Goal: Task Accomplishment & Management: Manage account settings

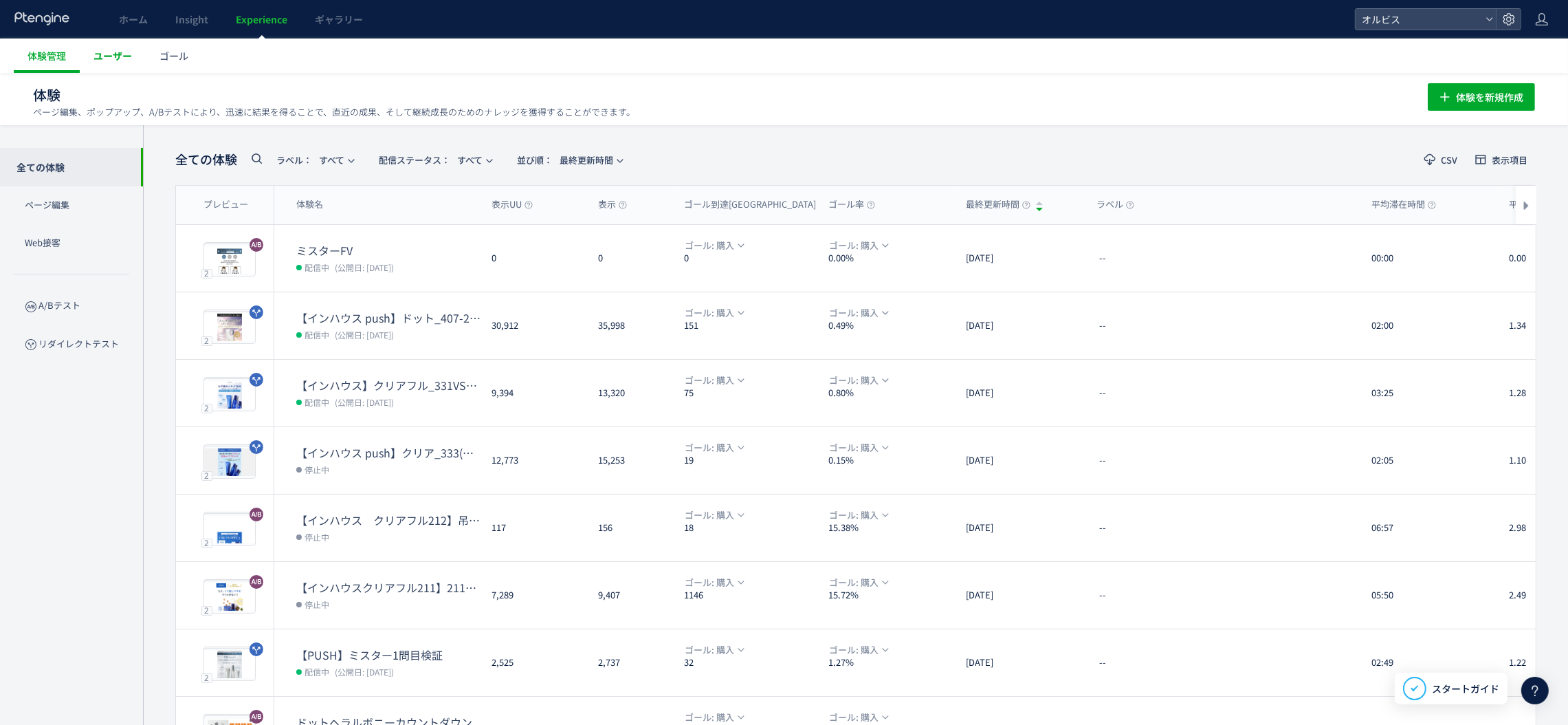
click at [125, 61] on span "ユーザー" at bounding box center [113, 55] width 39 height 13
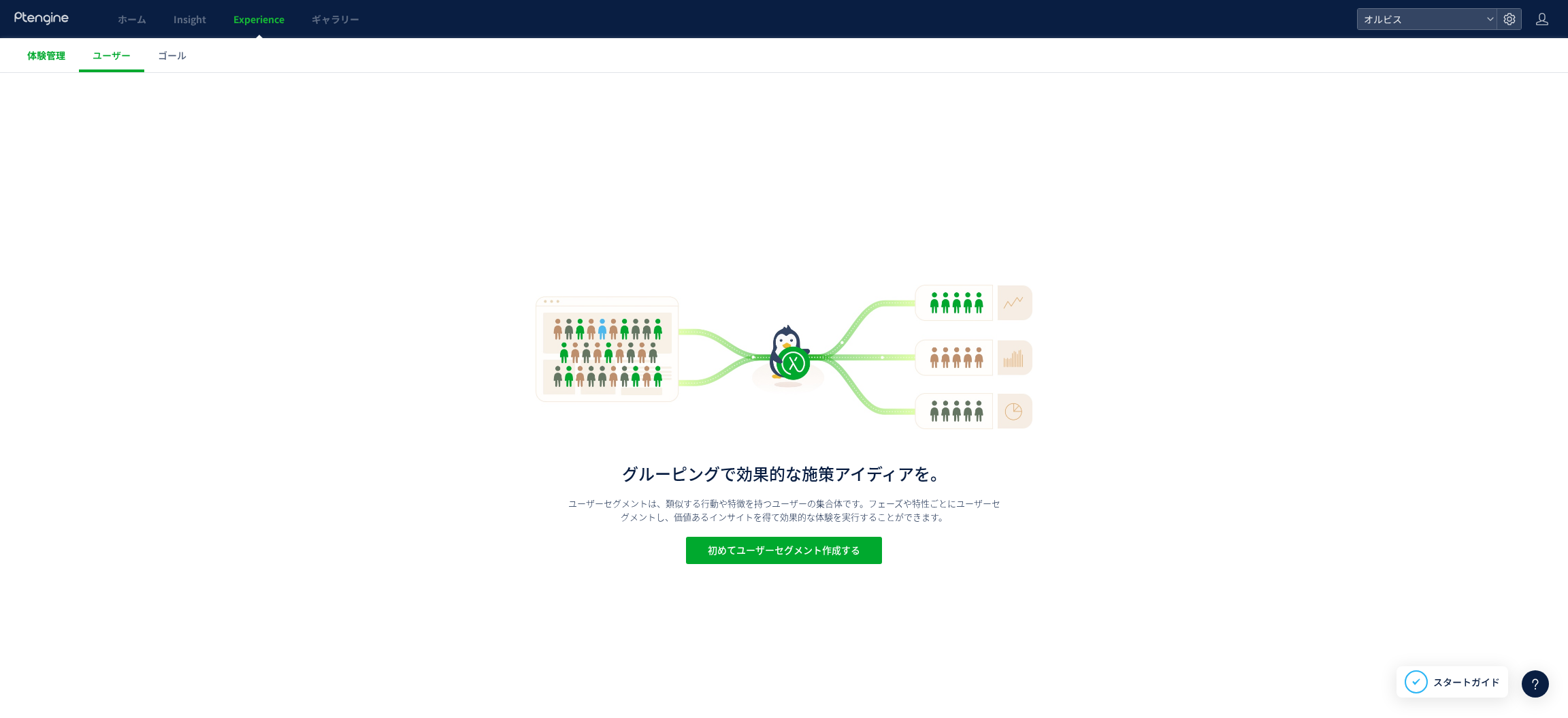
click at [58, 52] on span "体験管理" at bounding box center [46, 55] width 38 height 13
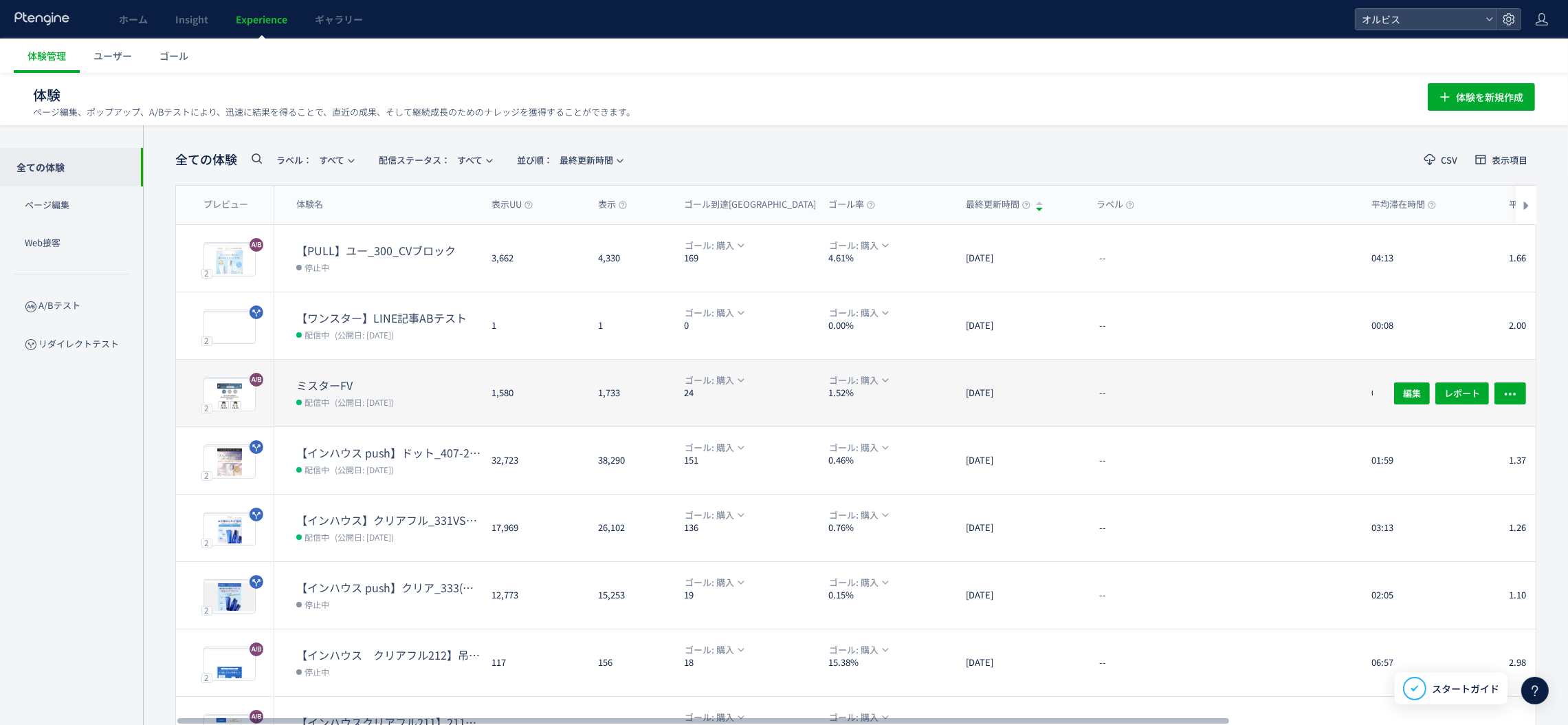
click at [424, 387] on dt "ミスターFV" at bounding box center [388, 385] width 184 height 16
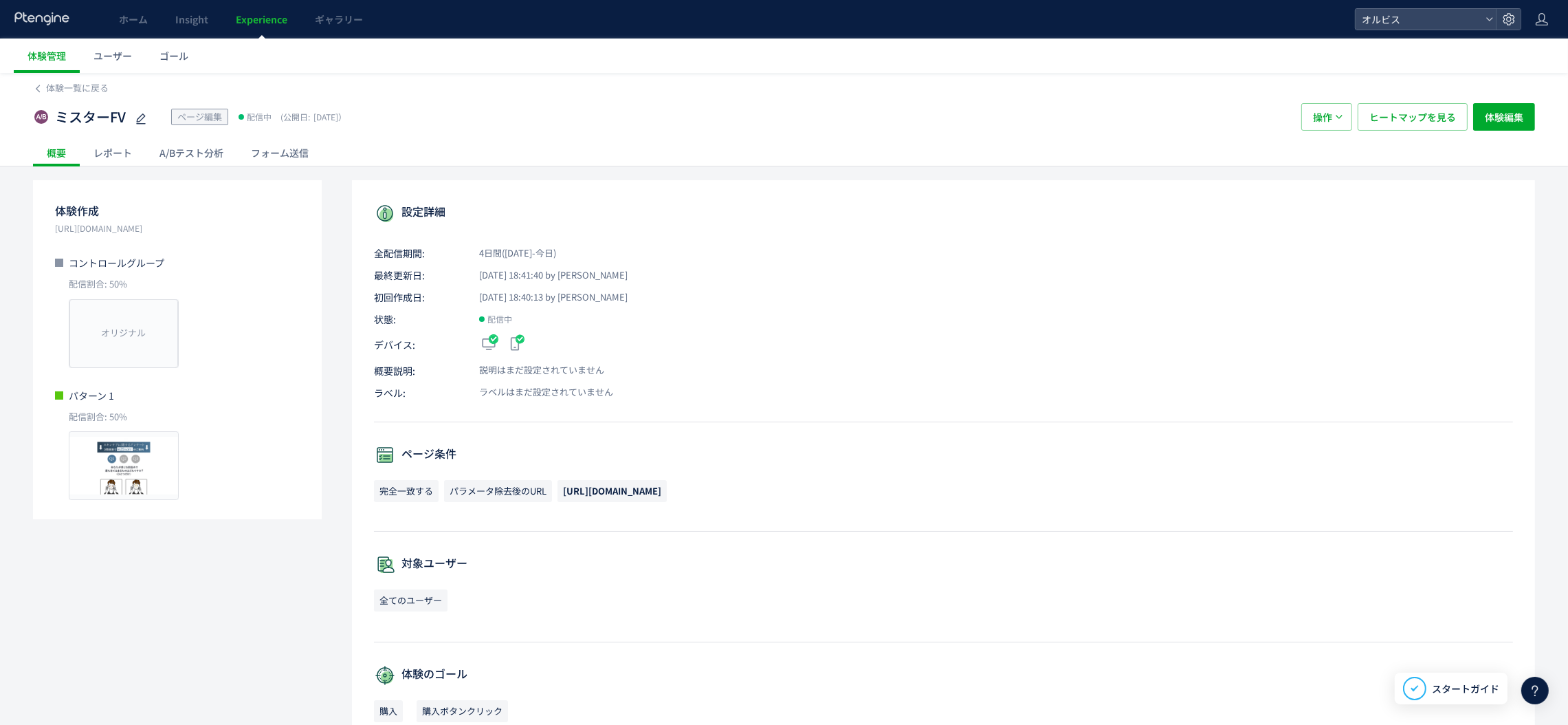
click at [181, 153] on div "A/Bテスト分析" at bounding box center [191, 152] width 91 height 28
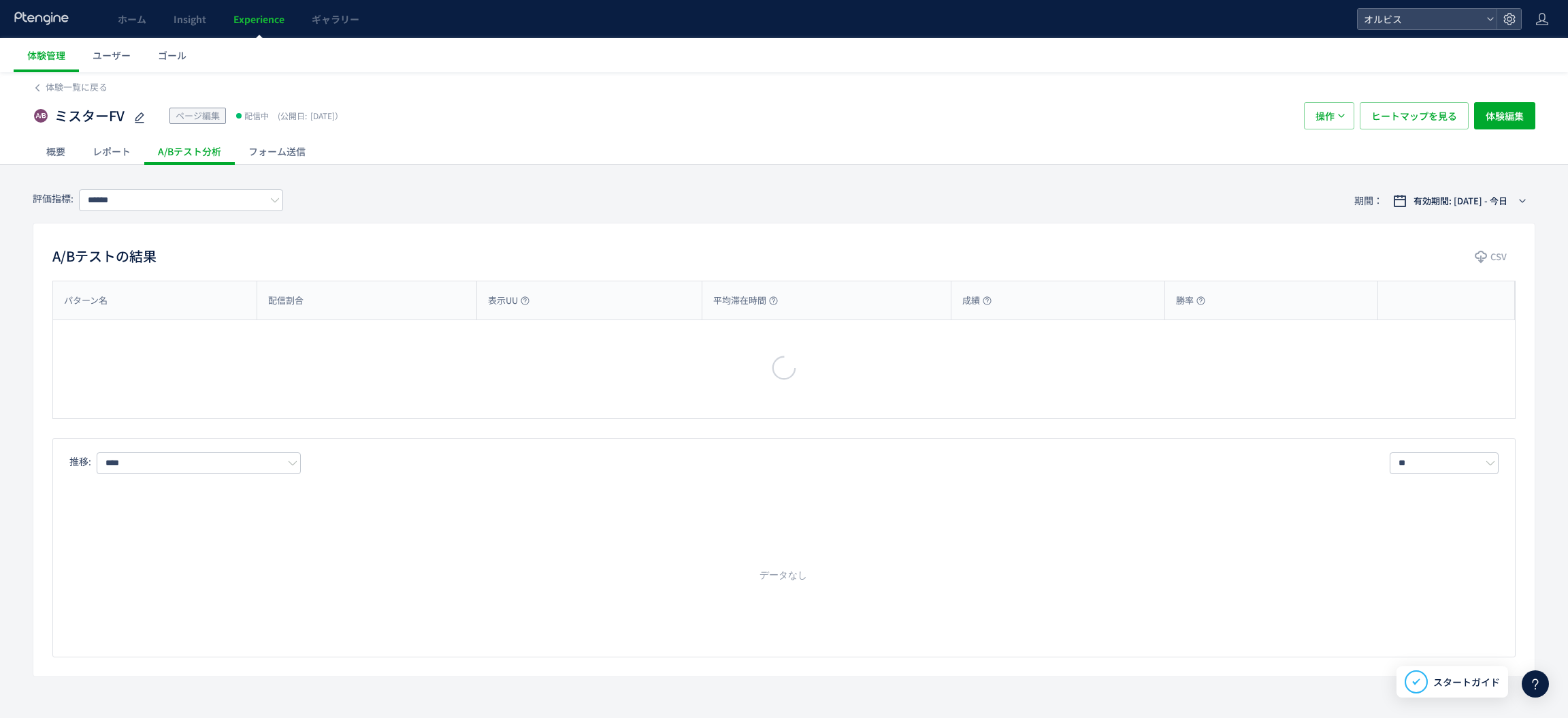
type input "**"
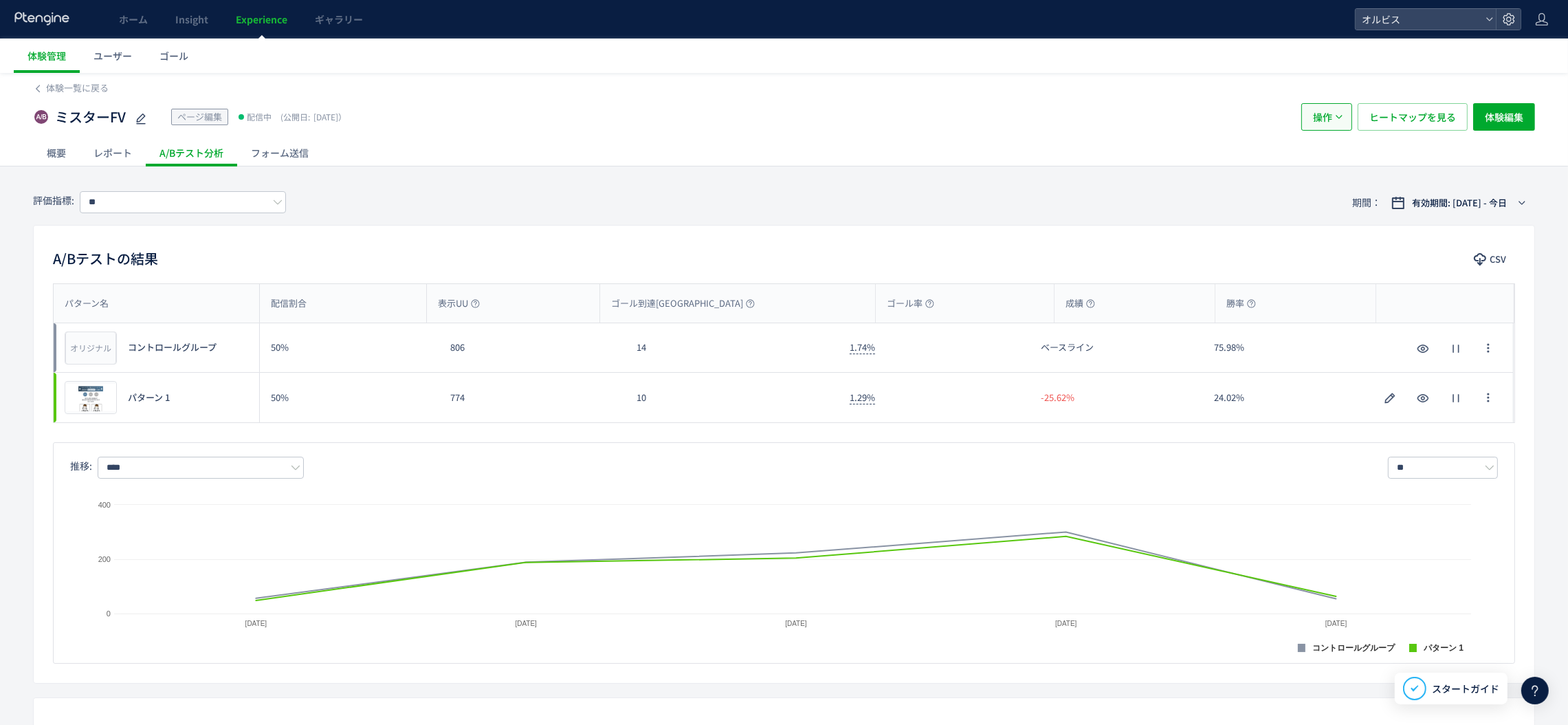
click at [1313, 126] on span "操作" at bounding box center [1322, 117] width 19 height 28
click at [1318, 158] on li "停止" at bounding box center [1326, 158] width 46 height 24
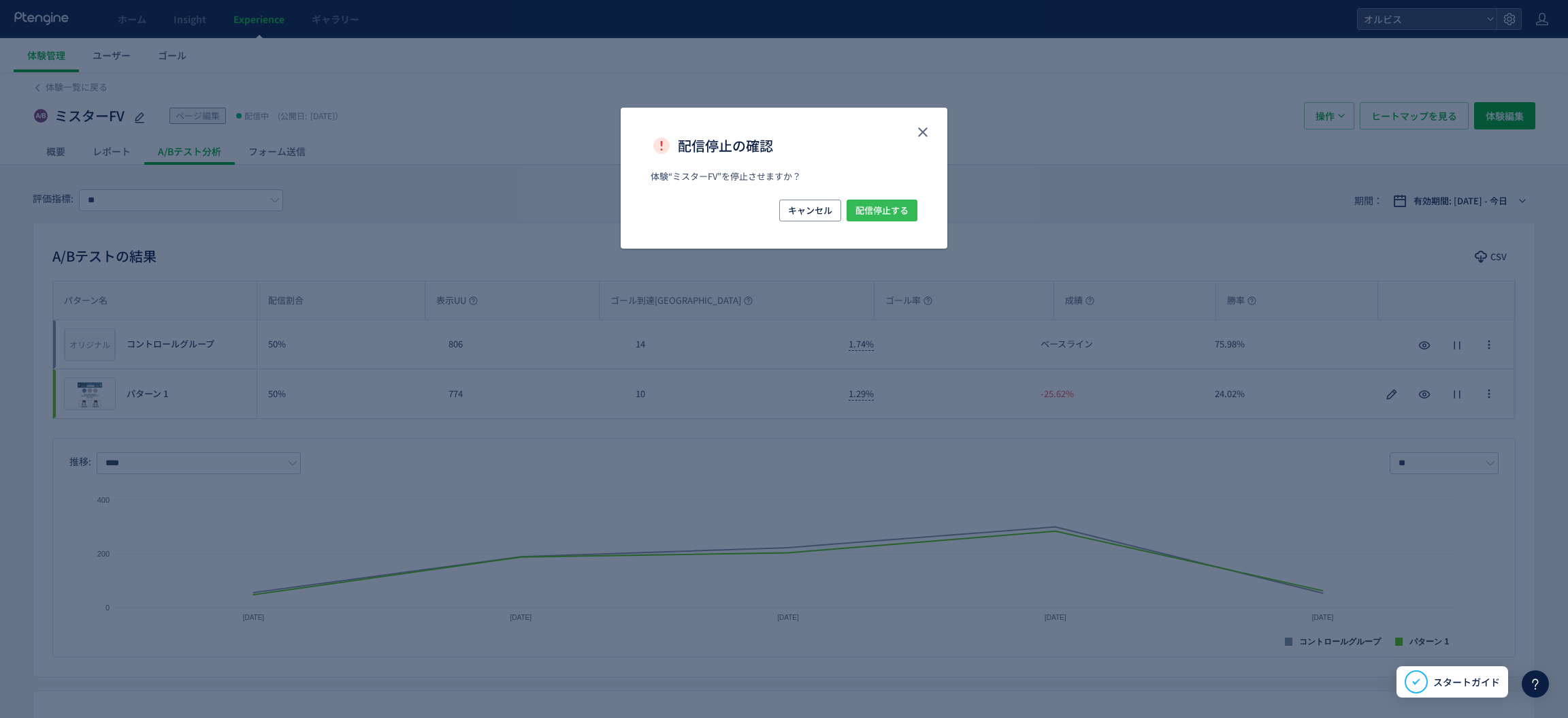
click at [893, 214] on span "配信停止する" at bounding box center [882, 210] width 53 height 22
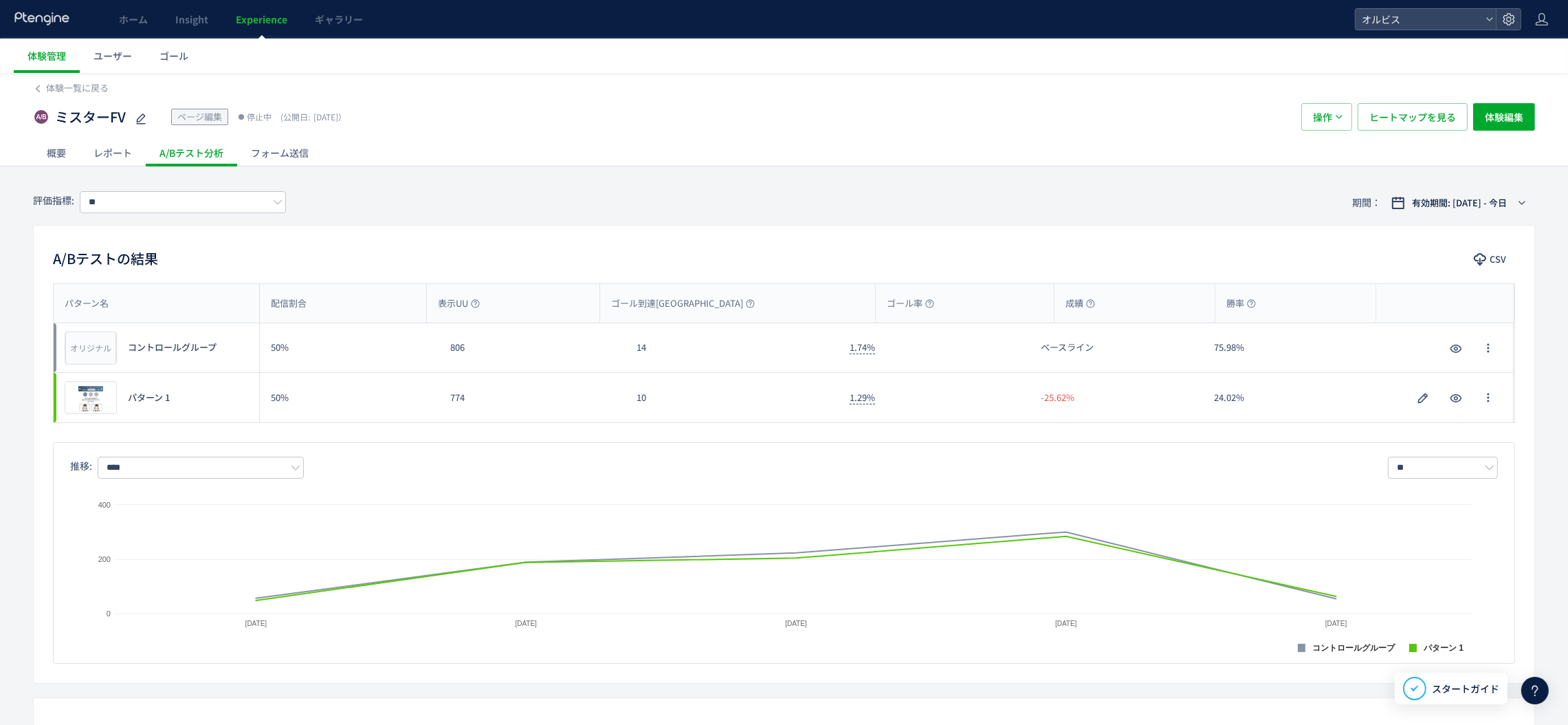
click at [262, 14] on span "Experience" at bounding box center [262, 19] width 52 height 13
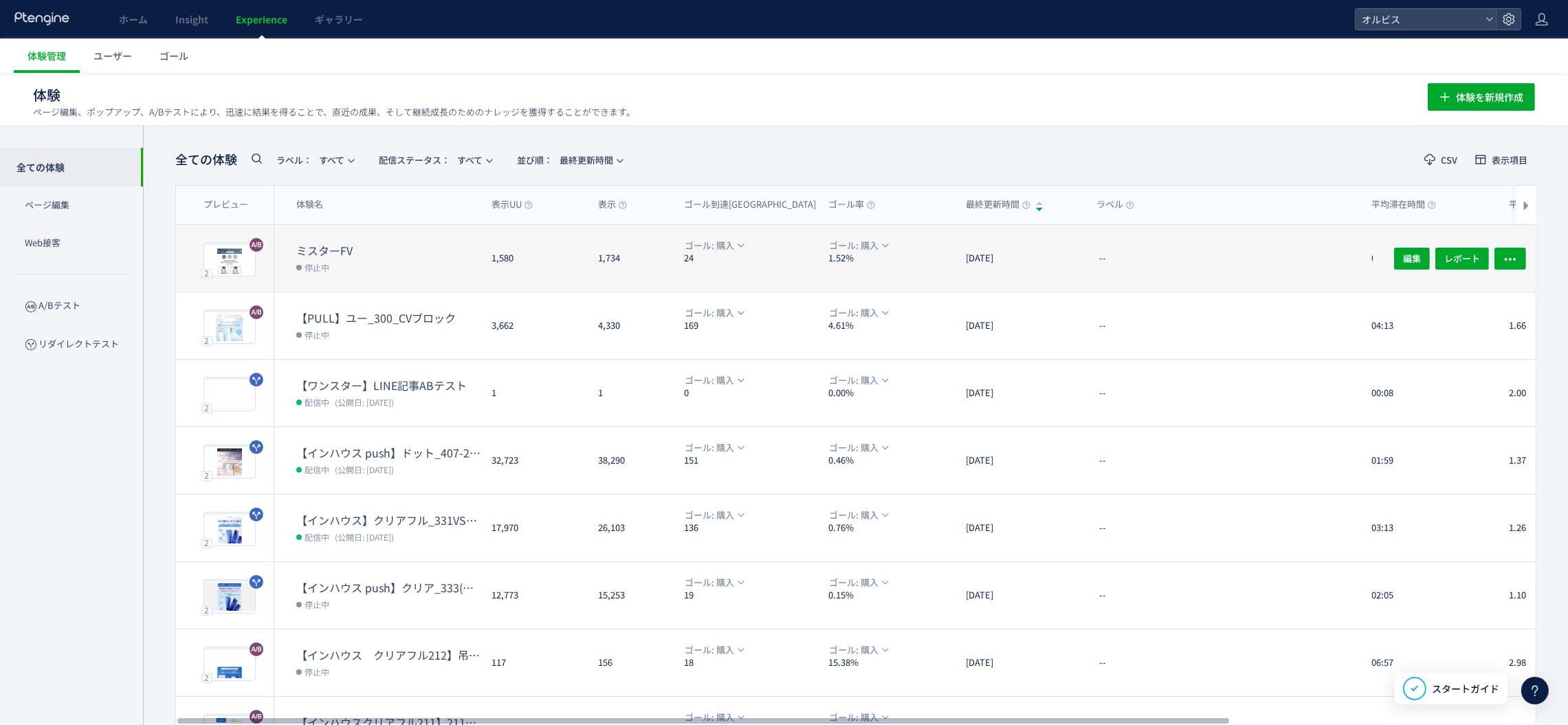
click at [422, 274] on dl "ミスターFV 停止中" at bounding box center [388, 267] width 184 height 49
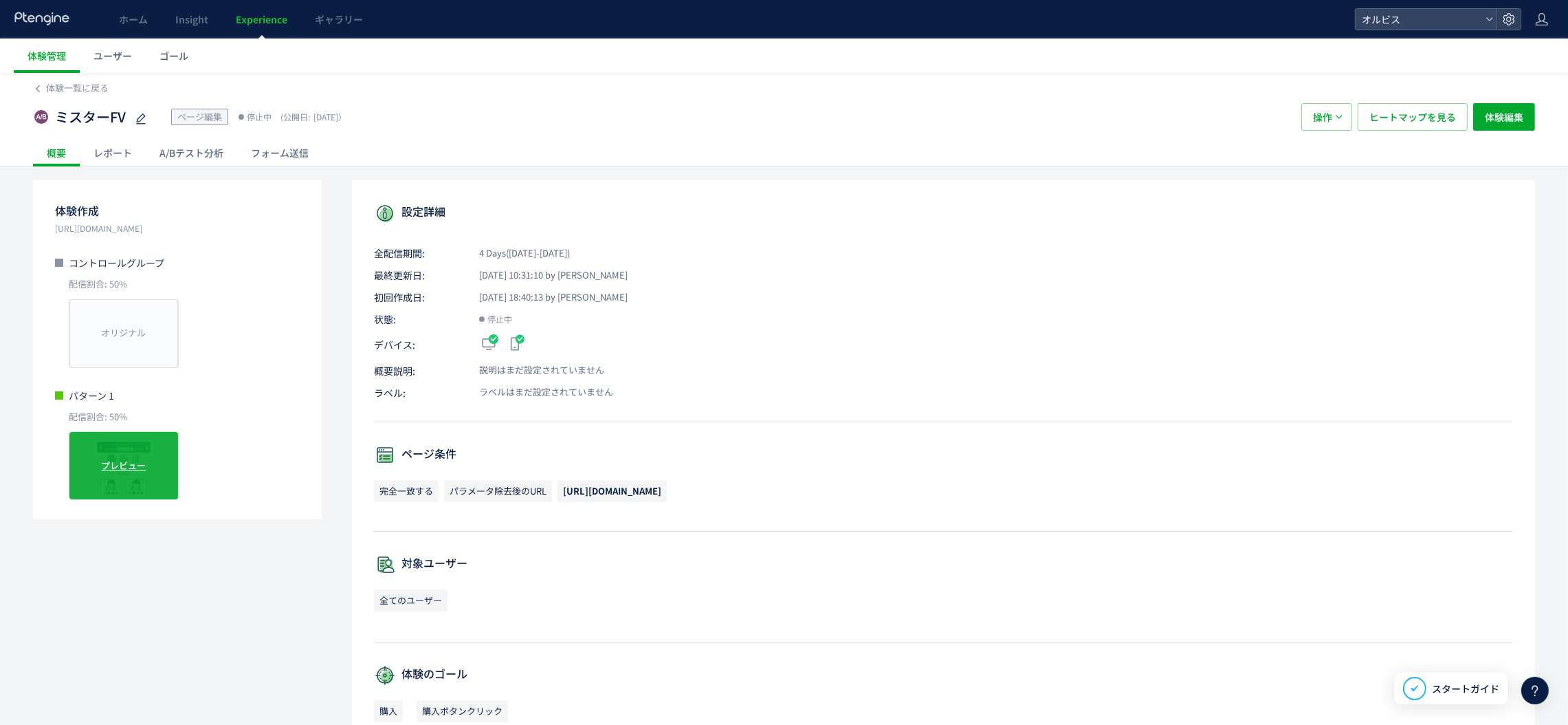
click at [139, 464] on span "プレビュー" at bounding box center [124, 465] width 45 height 13
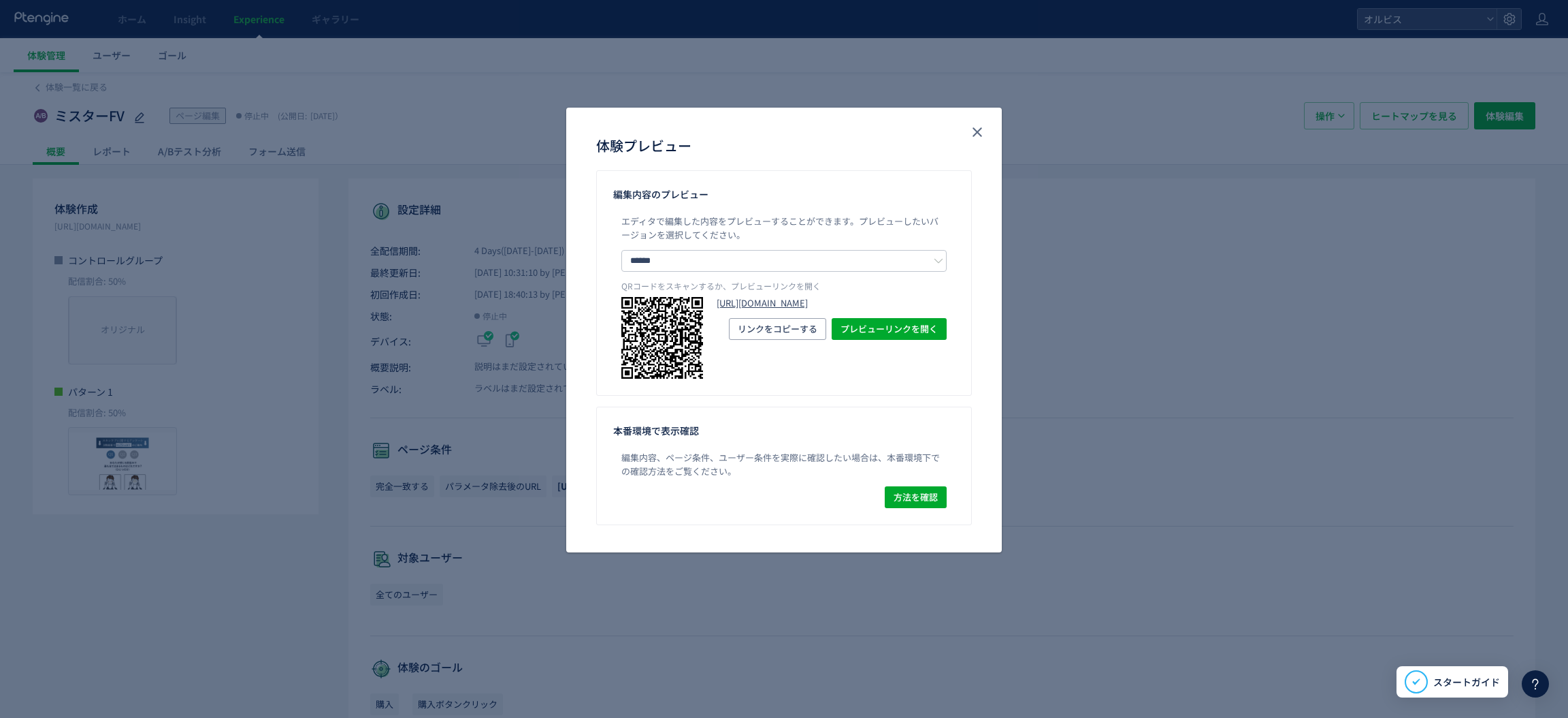
click at [758, 309] on link "[URL][DOMAIN_NAME]" at bounding box center [832, 303] width 230 height 13
click at [974, 129] on use "close" at bounding box center [977, 132] width 9 height 9
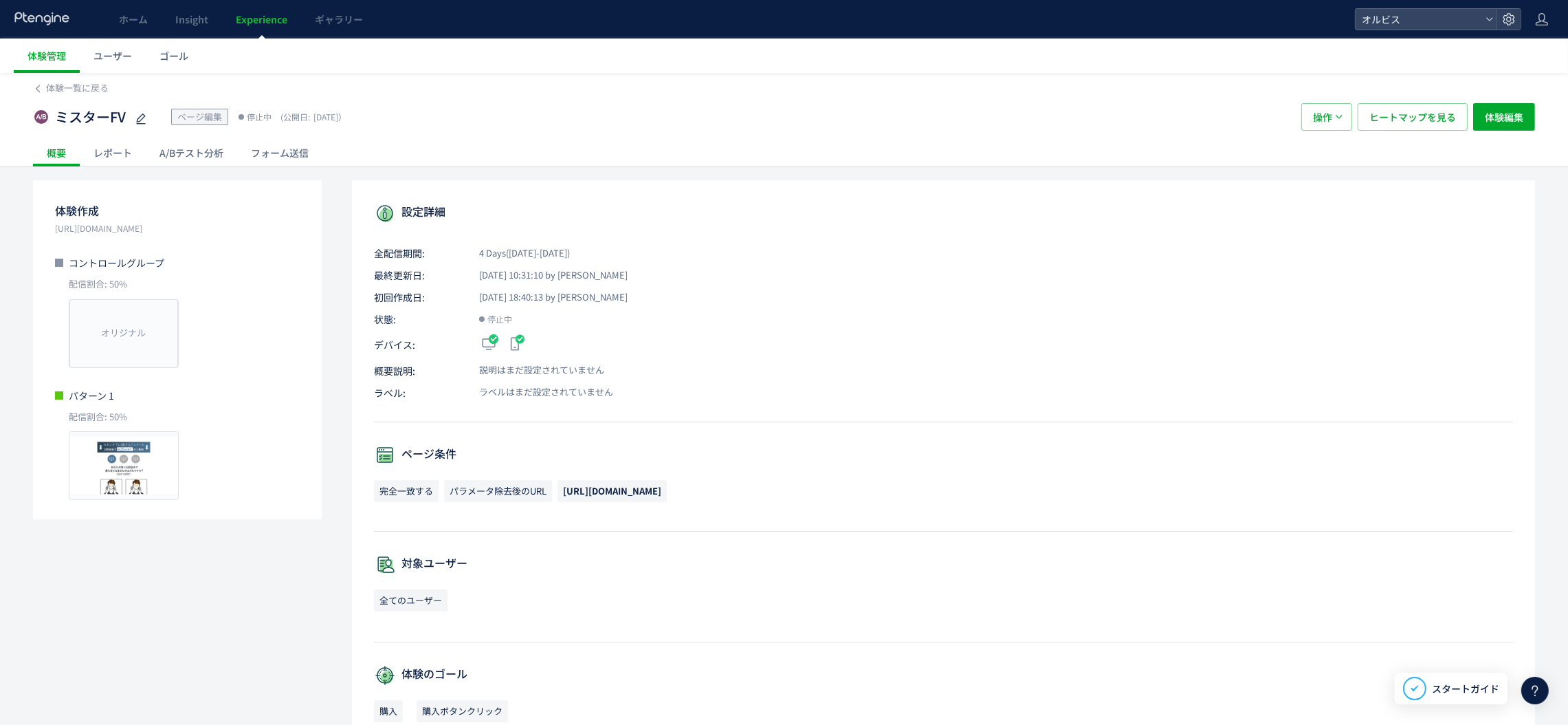
click at [201, 157] on div "A/Bテスト分析" at bounding box center [191, 152] width 91 height 28
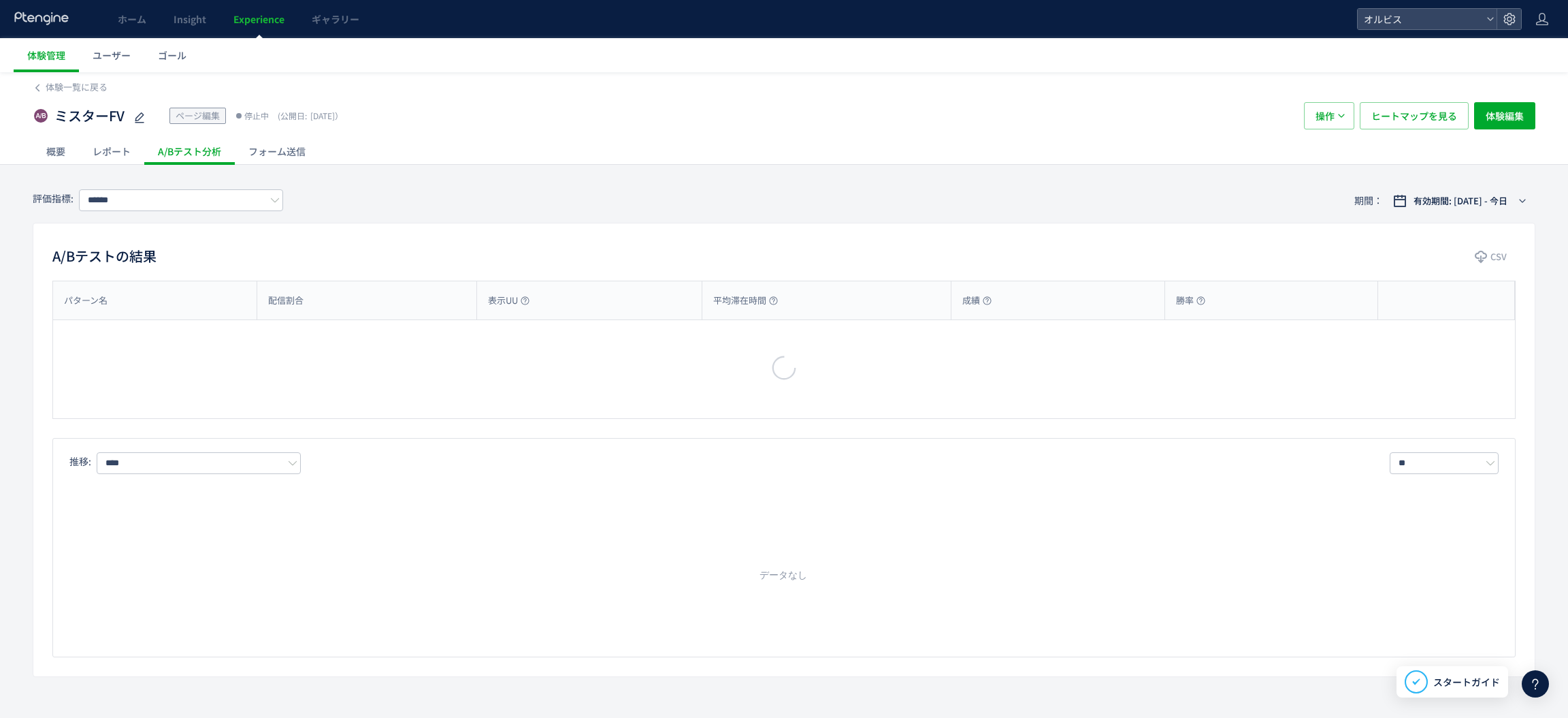
type input "**"
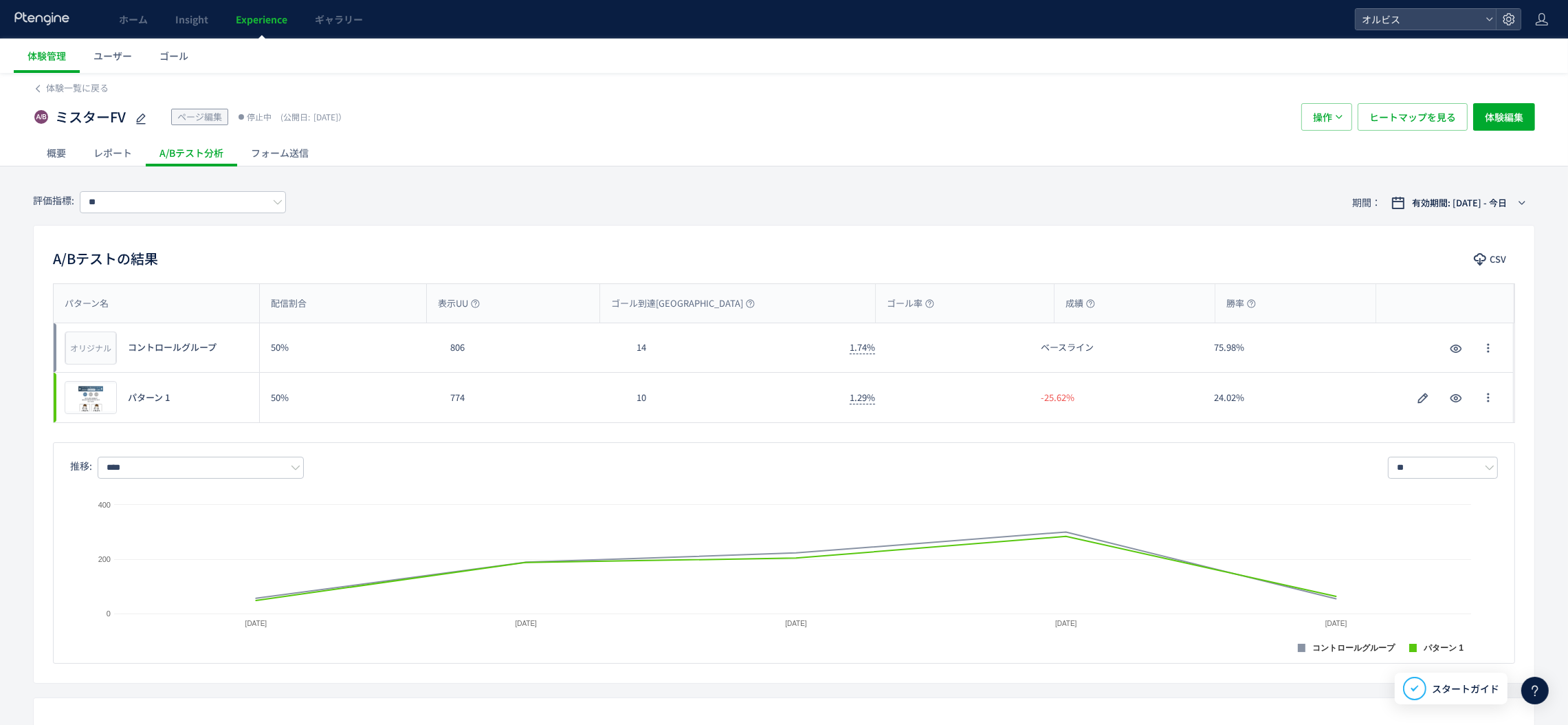
click at [255, 19] on span "Experience" at bounding box center [262, 19] width 52 height 13
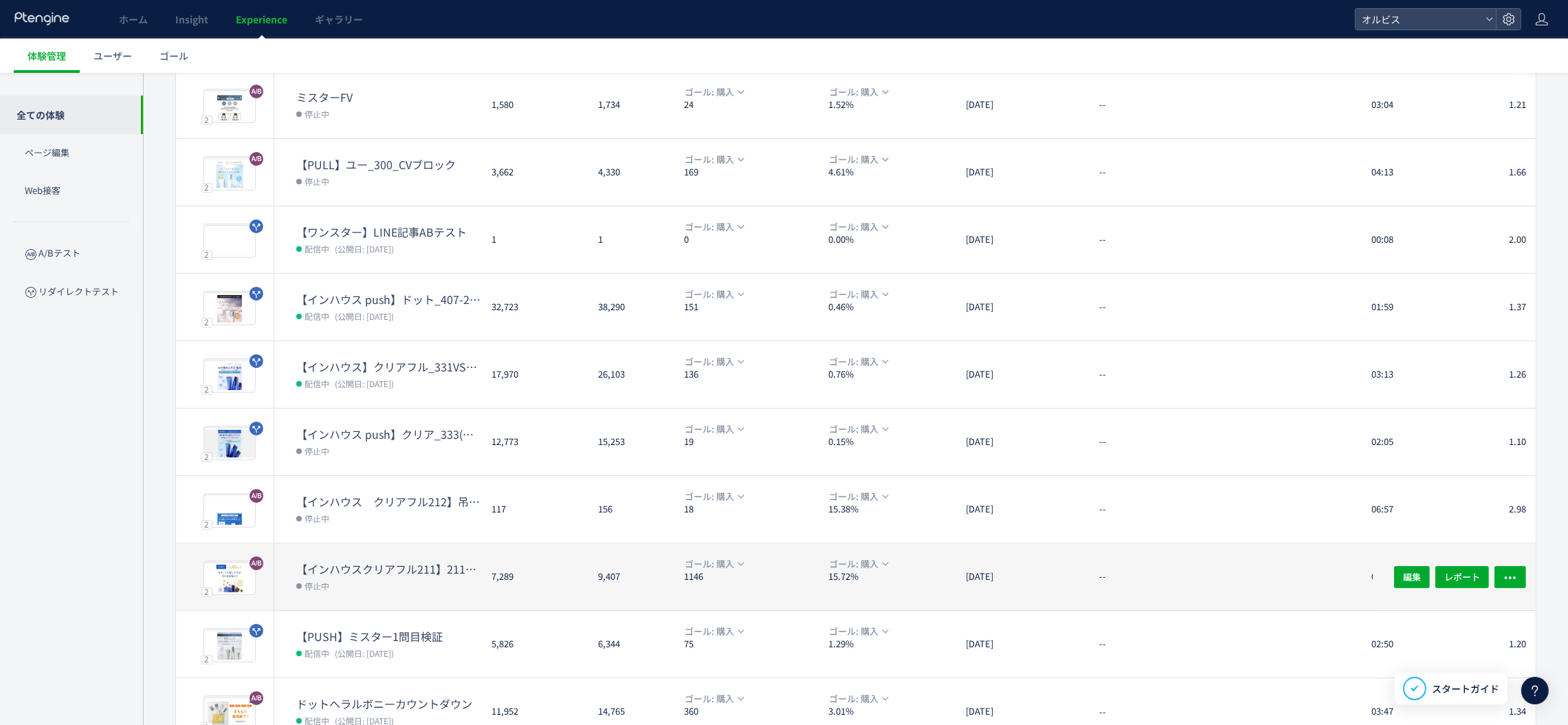
scroll to position [224, 0]
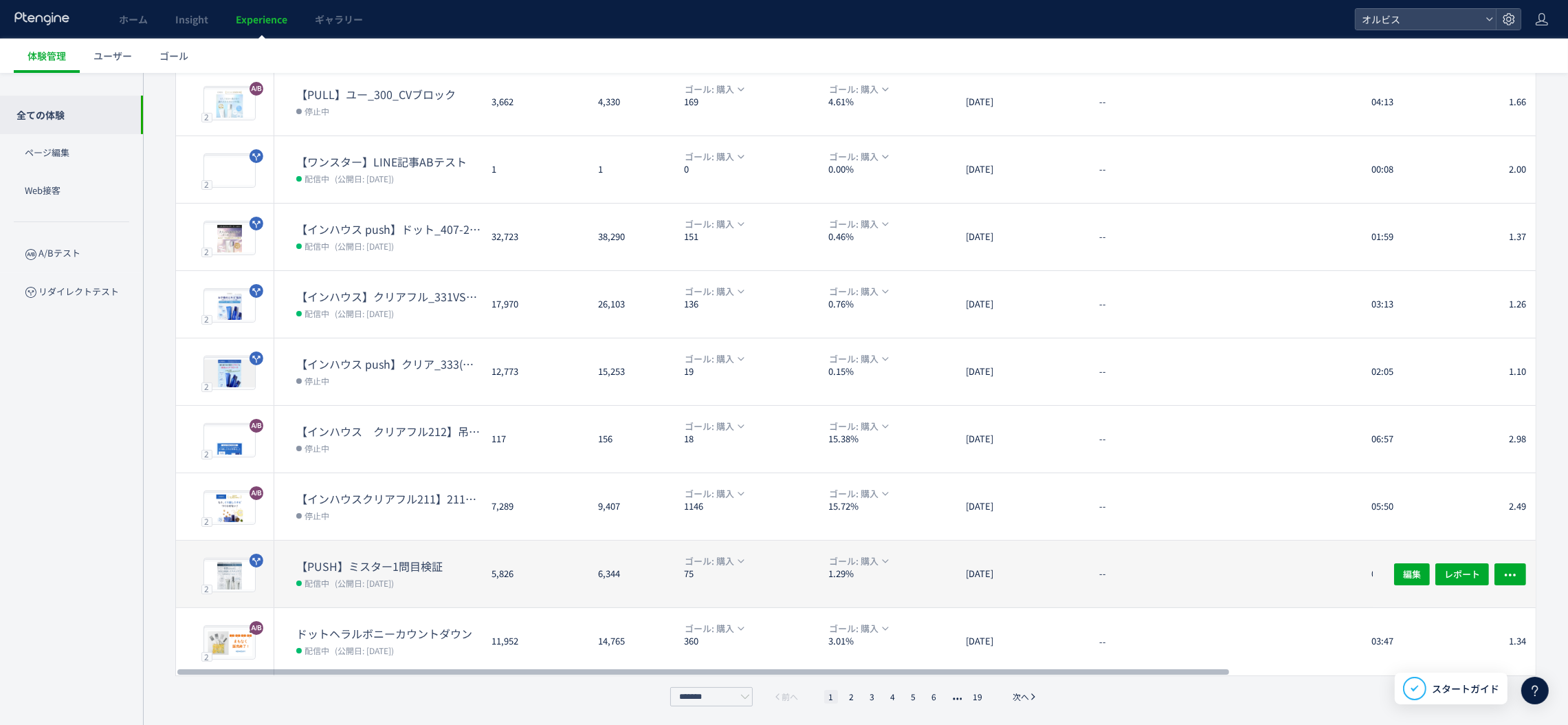
click at [575, 560] on div "5,826" at bounding box center [533, 573] width 106 height 67
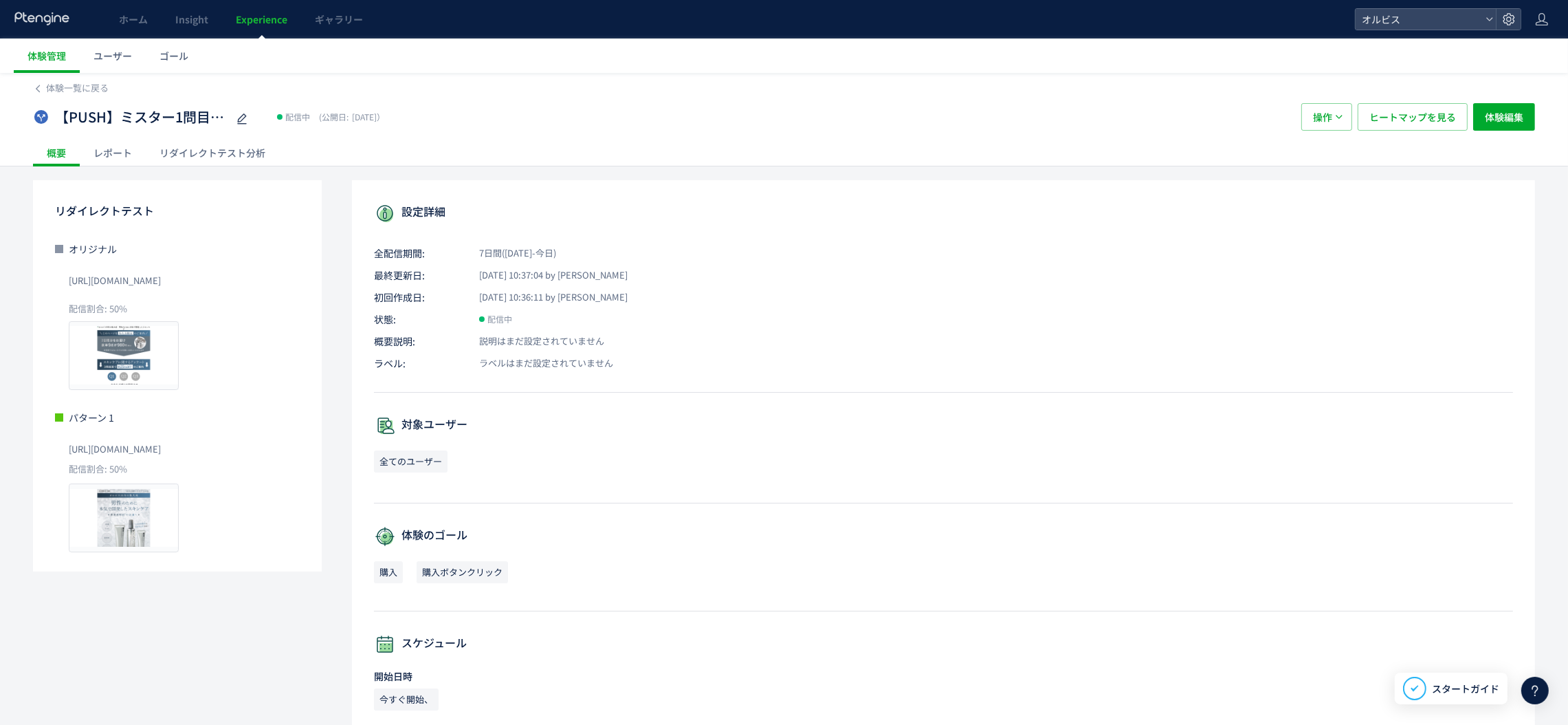
click at [171, 155] on div "リダイレクトテスト分析" at bounding box center [212, 152] width 133 height 28
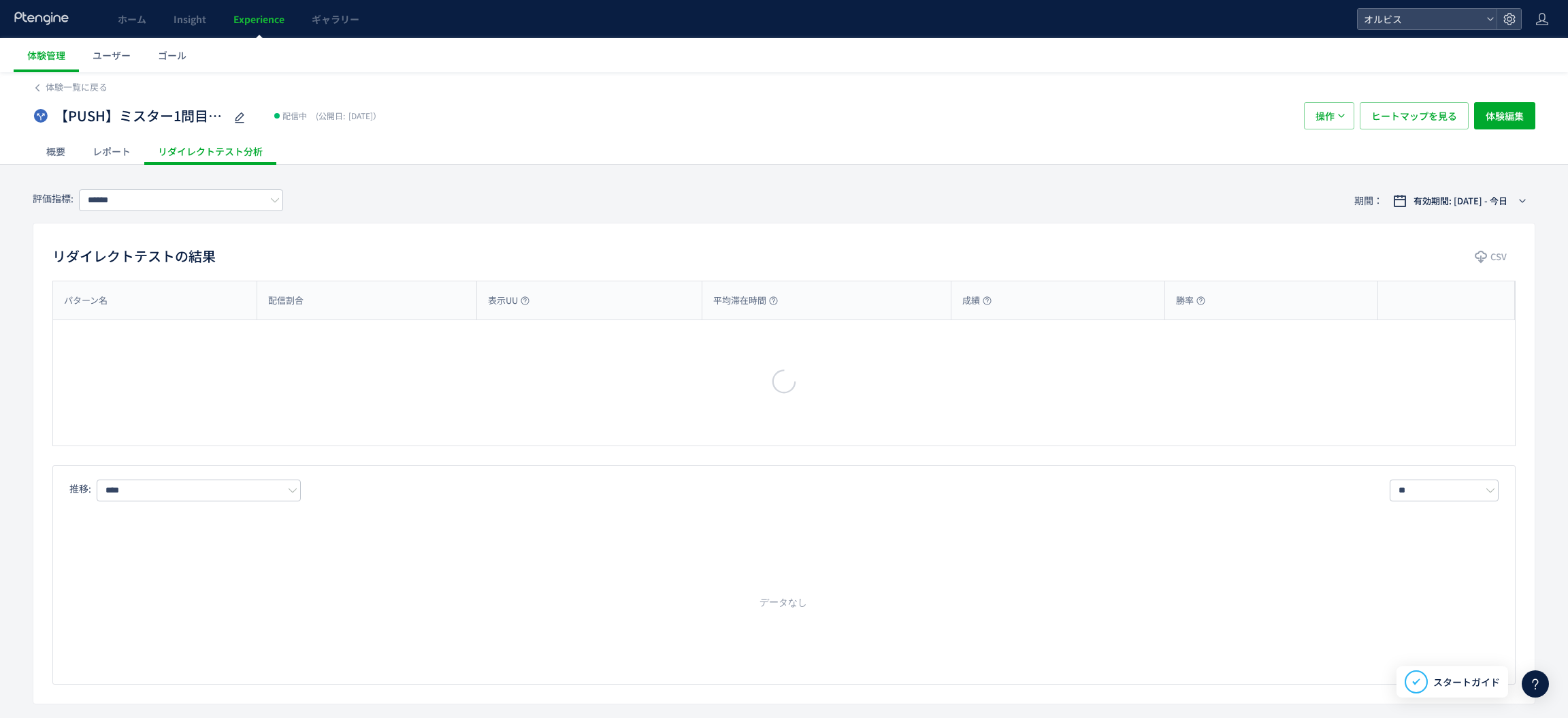
type input "**"
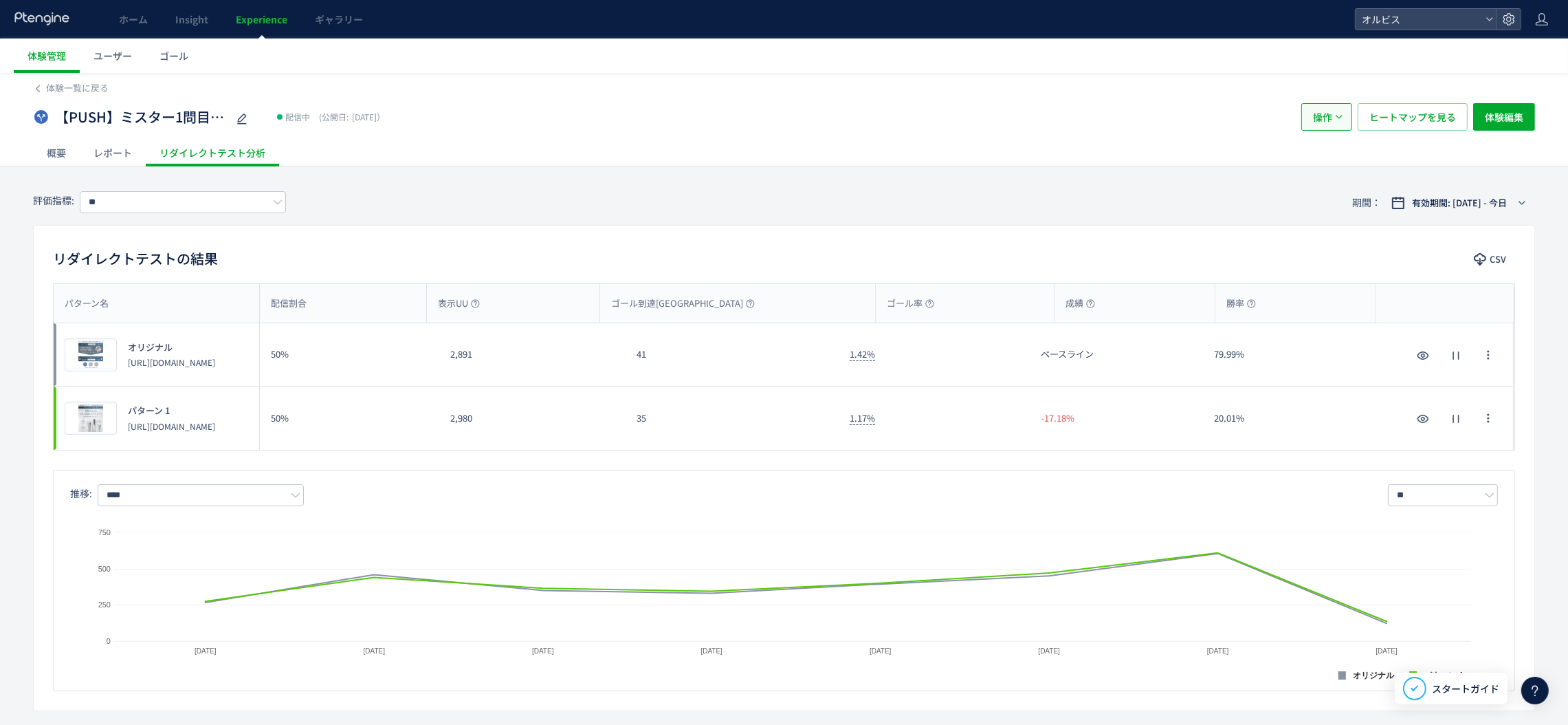
click at [1311, 113] on button "操作" at bounding box center [1326, 117] width 51 height 28
click at [1321, 154] on li "停止" at bounding box center [1326, 158] width 46 height 24
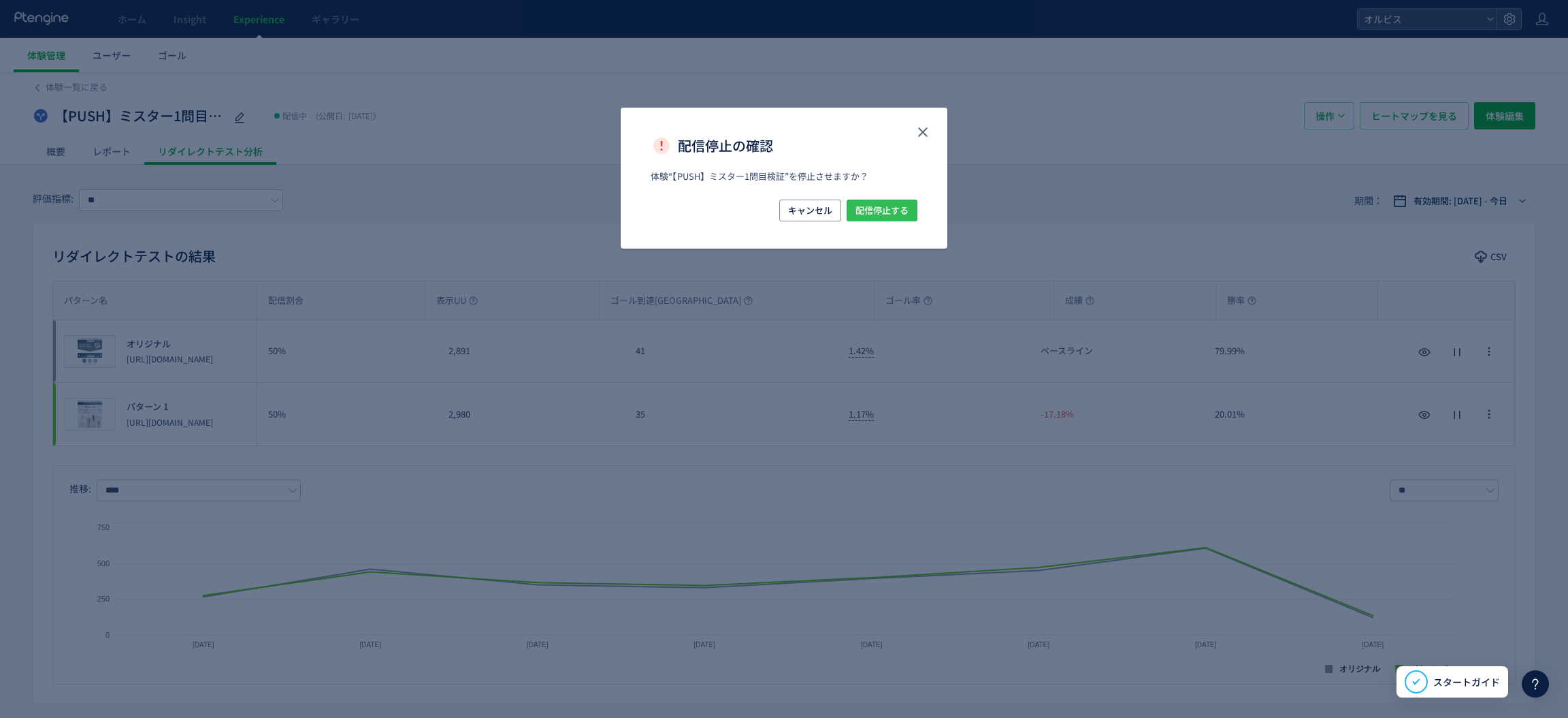
click at [881, 206] on span "配信停止する" at bounding box center [882, 210] width 53 height 22
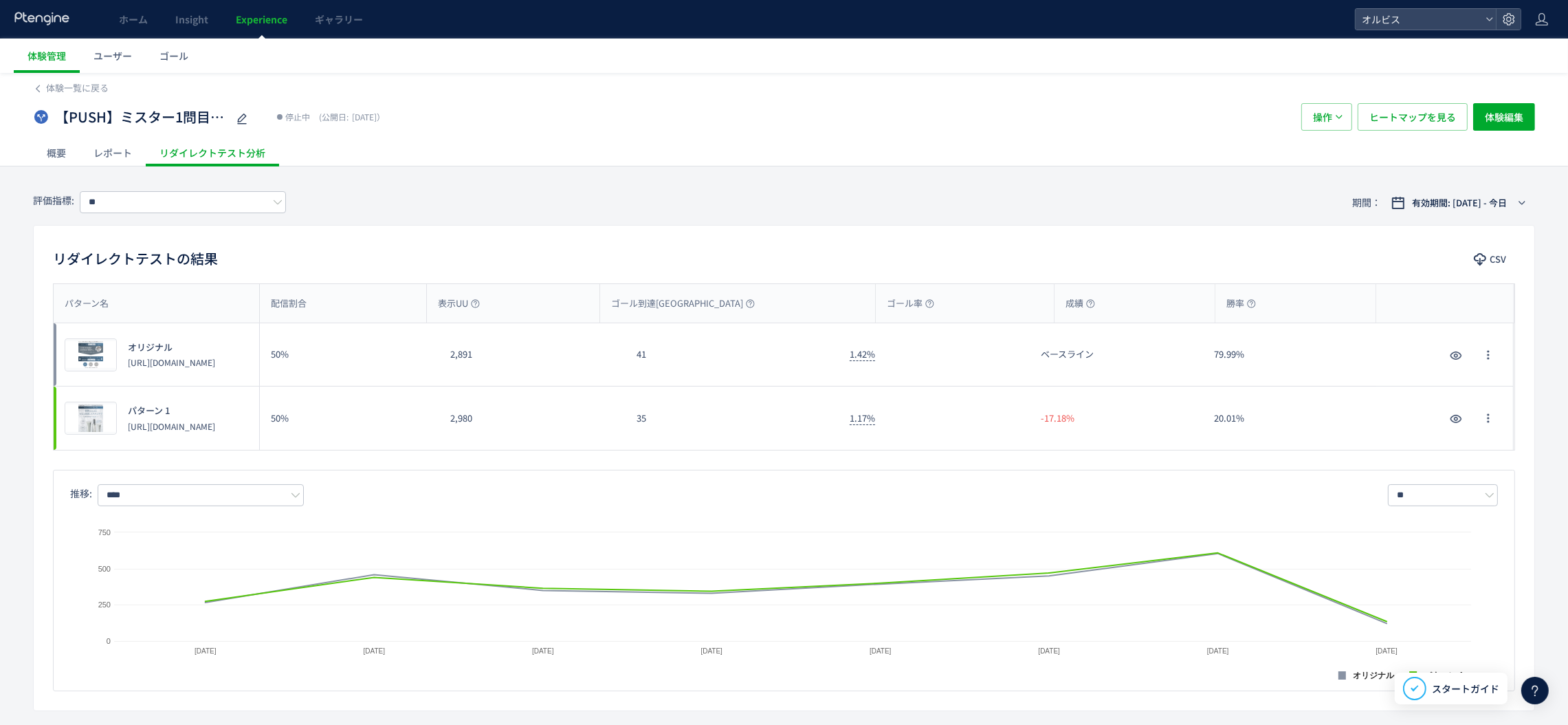
click at [262, 24] on span "Experience" at bounding box center [262, 19] width 52 height 13
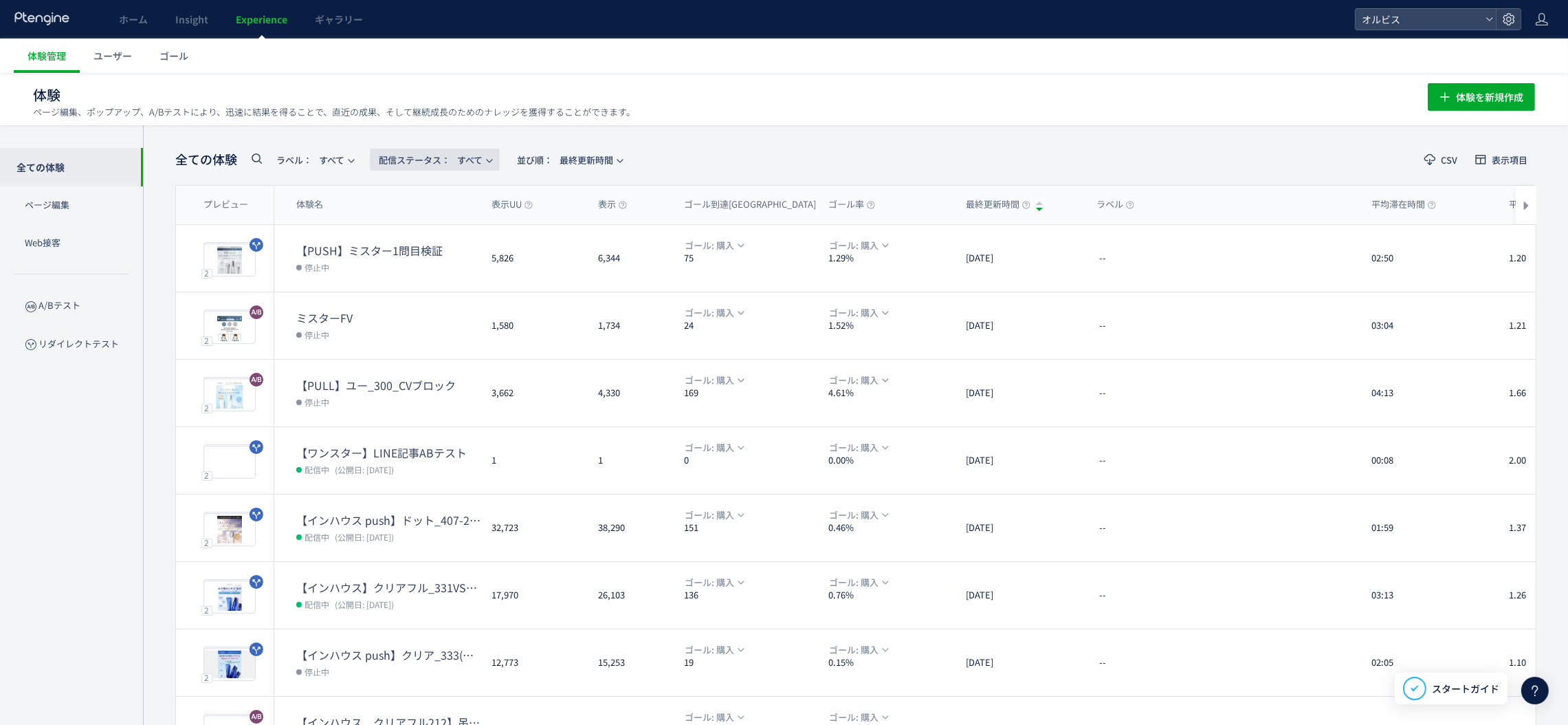
click at [443, 165] on span "配信ステータス​： すべて" at bounding box center [431, 160] width 104 height 23
click at [446, 216] on li "配信中" at bounding box center [438, 222] width 57 height 24
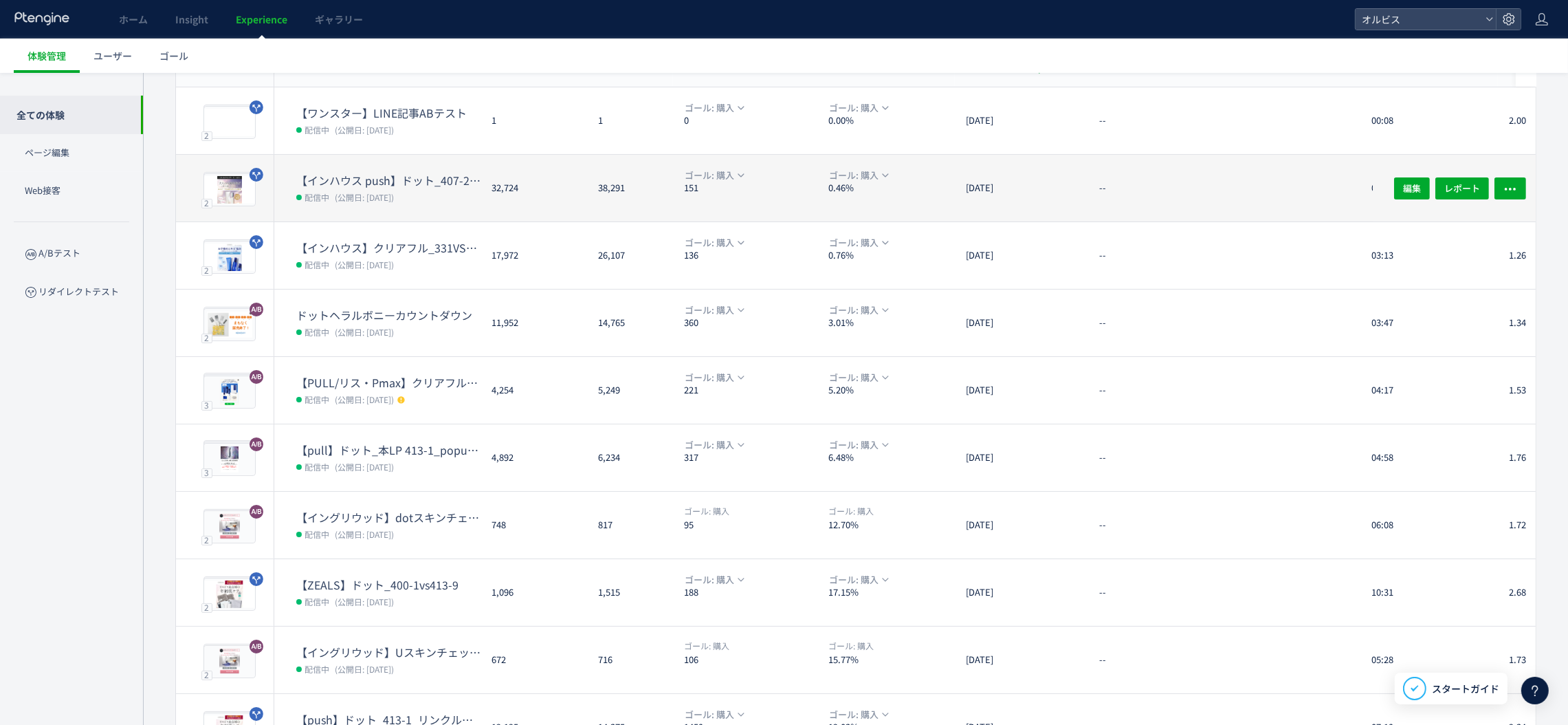
scroll to position [224, 0]
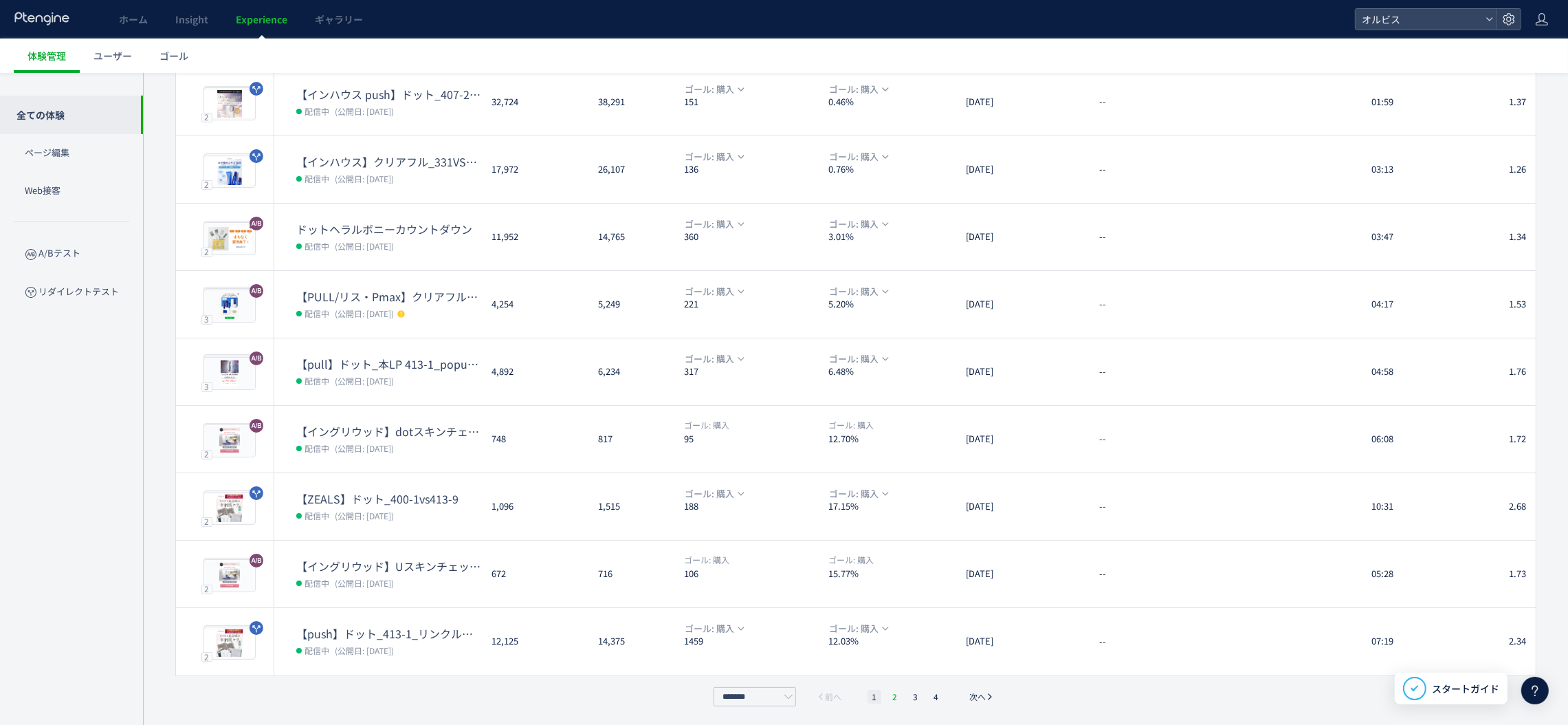
click at [897, 694] on li "2" at bounding box center [894, 696] width 13 height 13
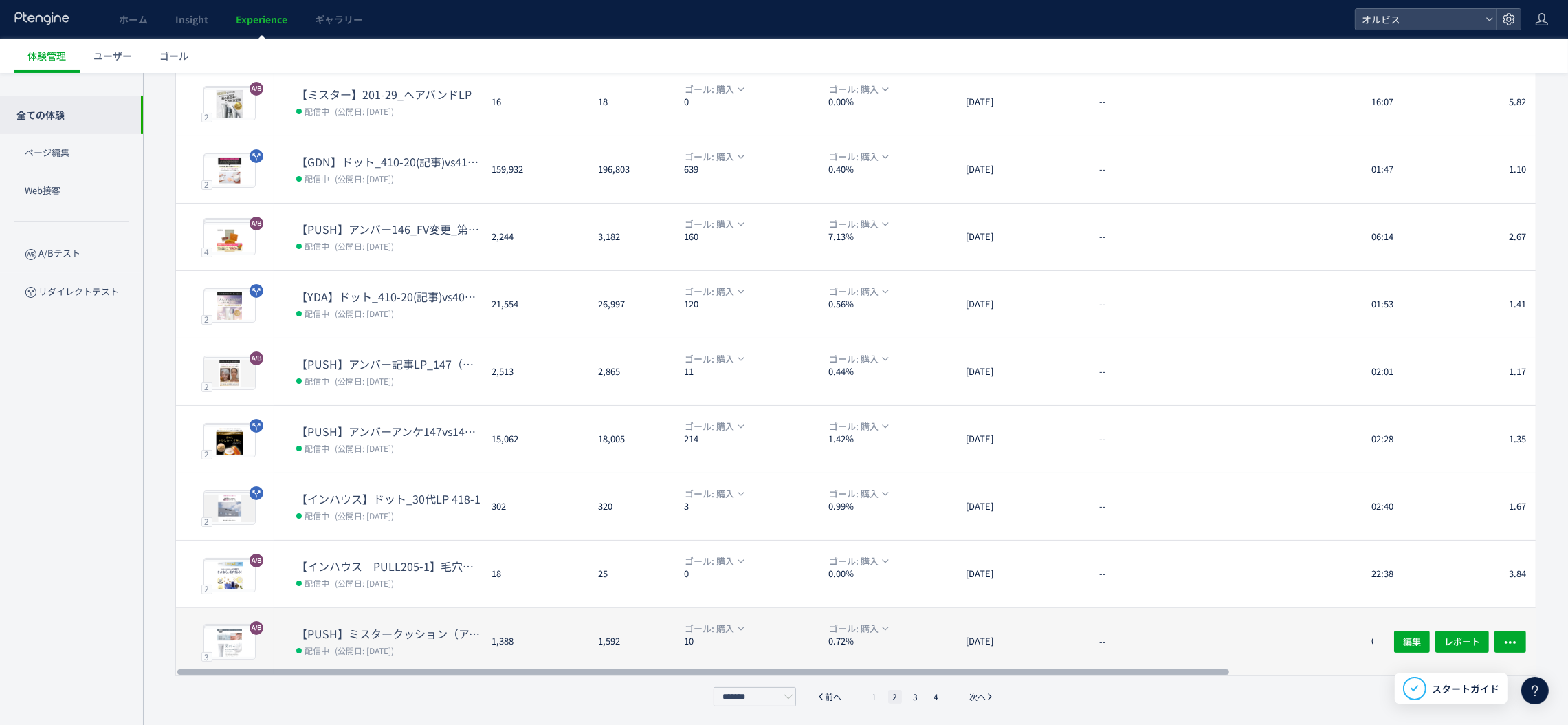
click at [529, 638] on div "1,388" at bounding box center [533, 642] width 106 height 68
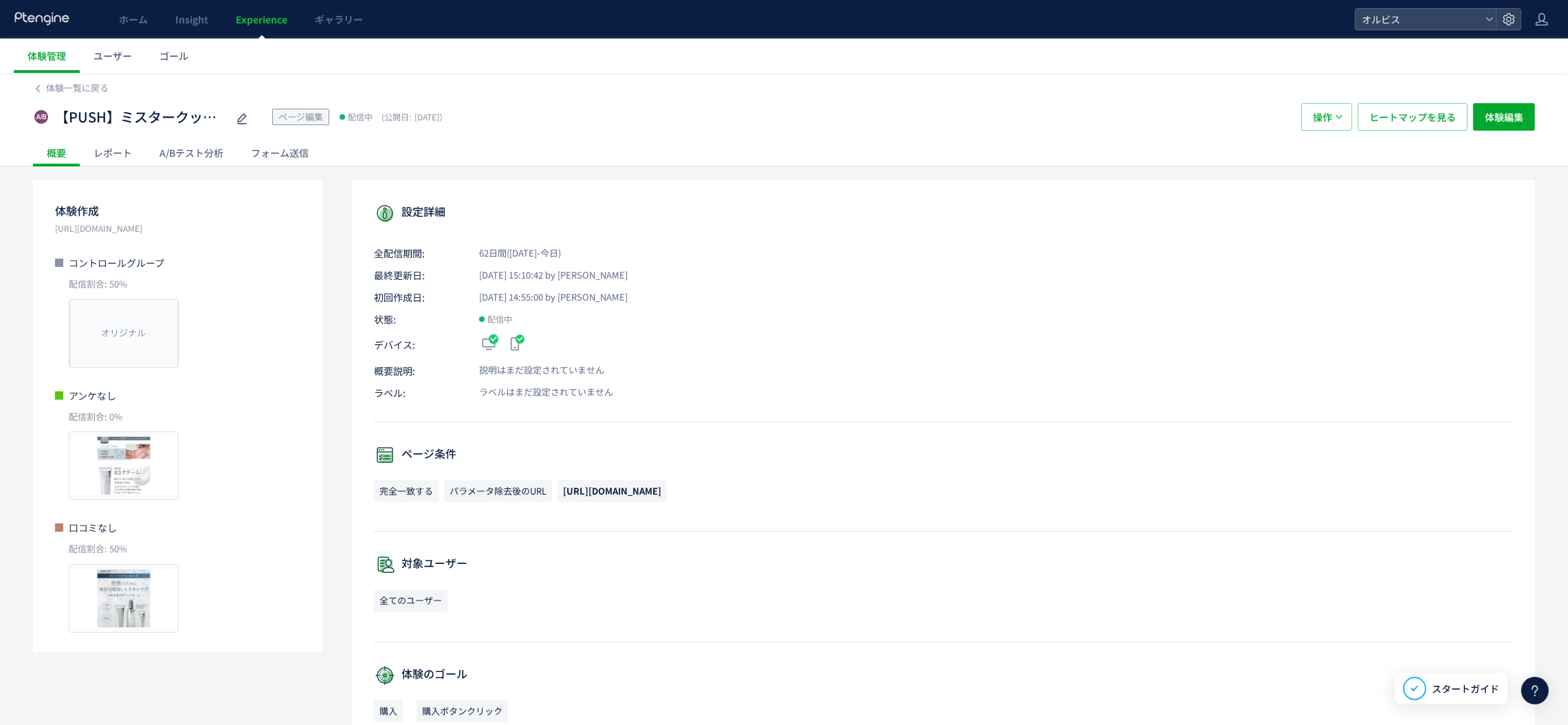
click at [227, 149] on div "A/Bテスト分析" at bounding box center [191, 152] width 91 height 28
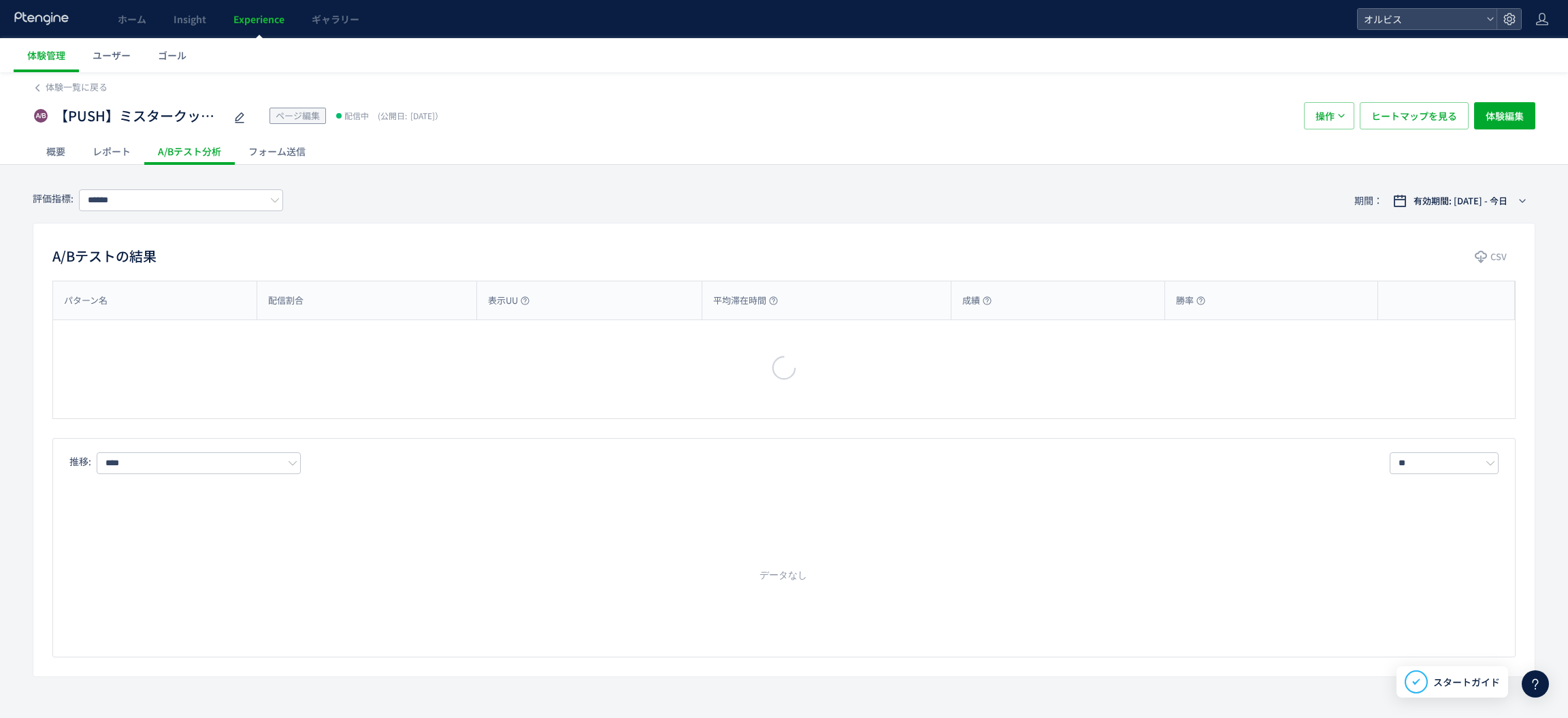
type input "**"
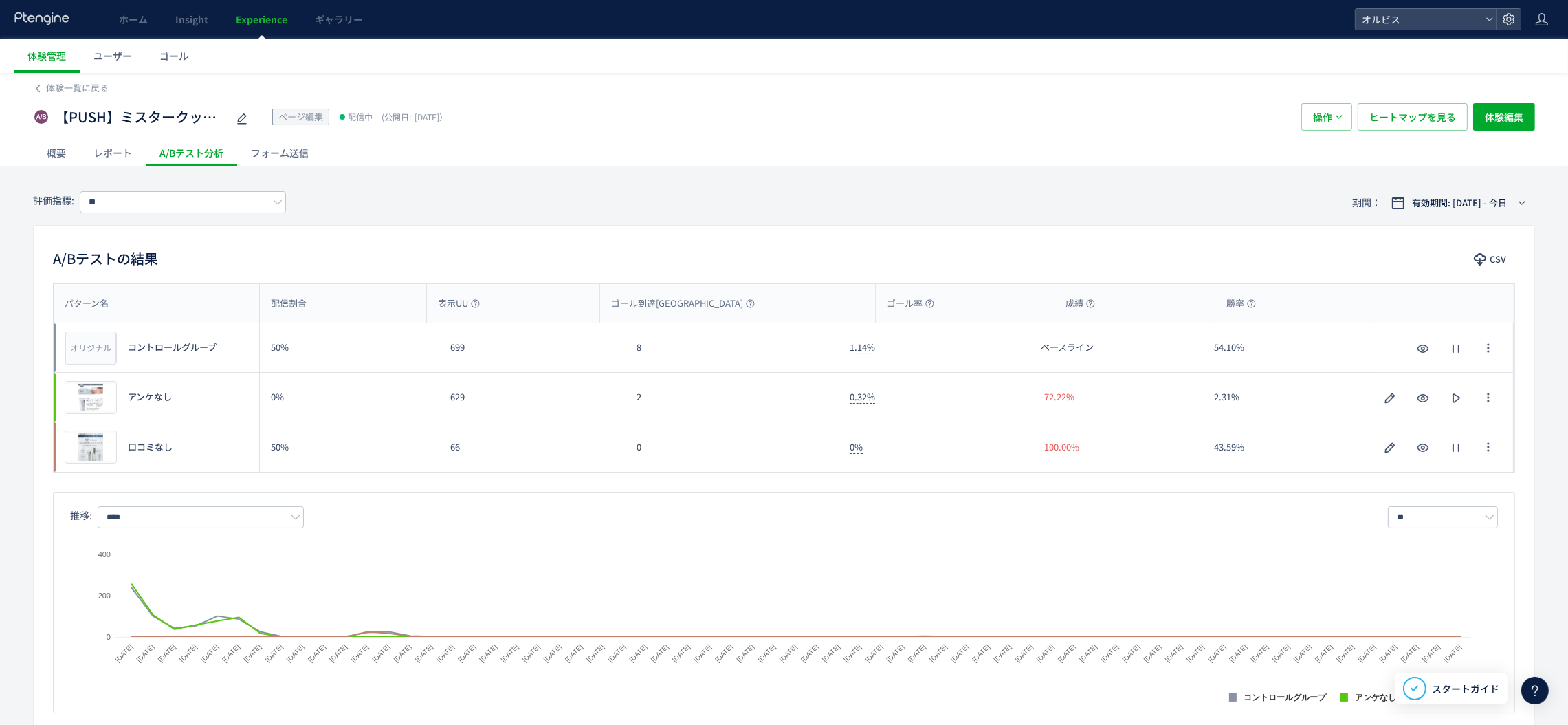
click at [253, 24] on span "Experience" at bounding box center [262, 19] width 52 height 13
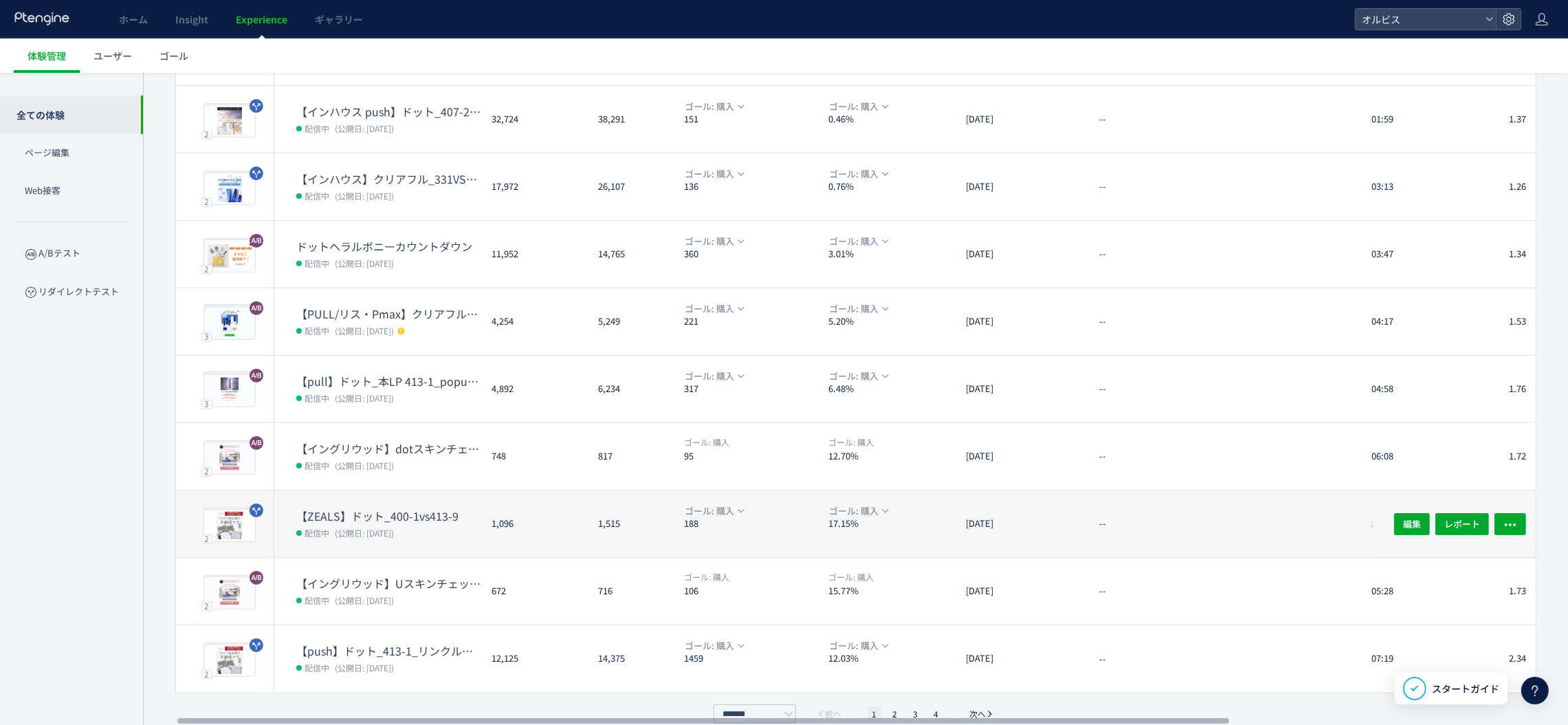
scroll to position [224, 0]
